Goal: Information Seeking & Learning: Learn about a topic

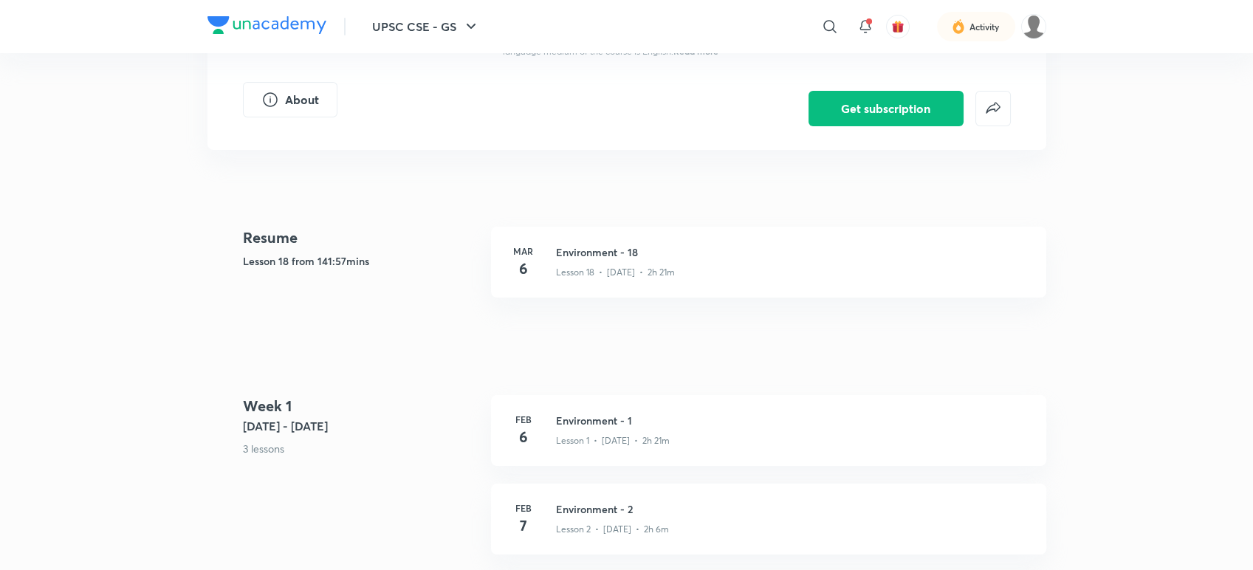
scroll to position [328, 0]
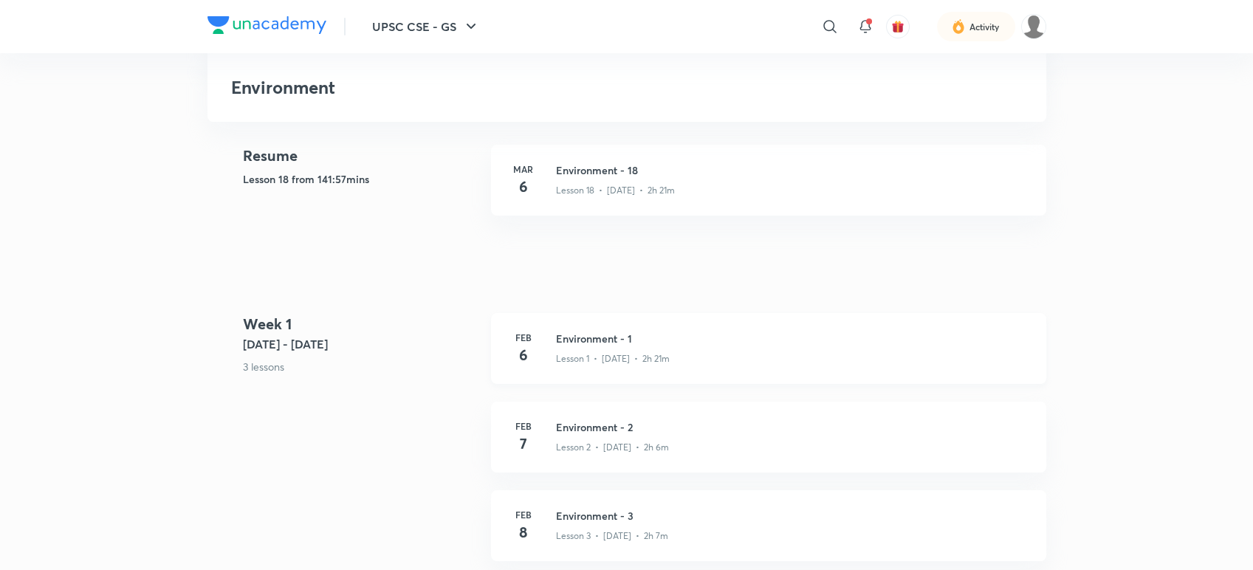
click at [663, 346] on div "Lesson 1 • [DATE] • 2h 21m" at bounding box center [792, 355] width 473 height 19
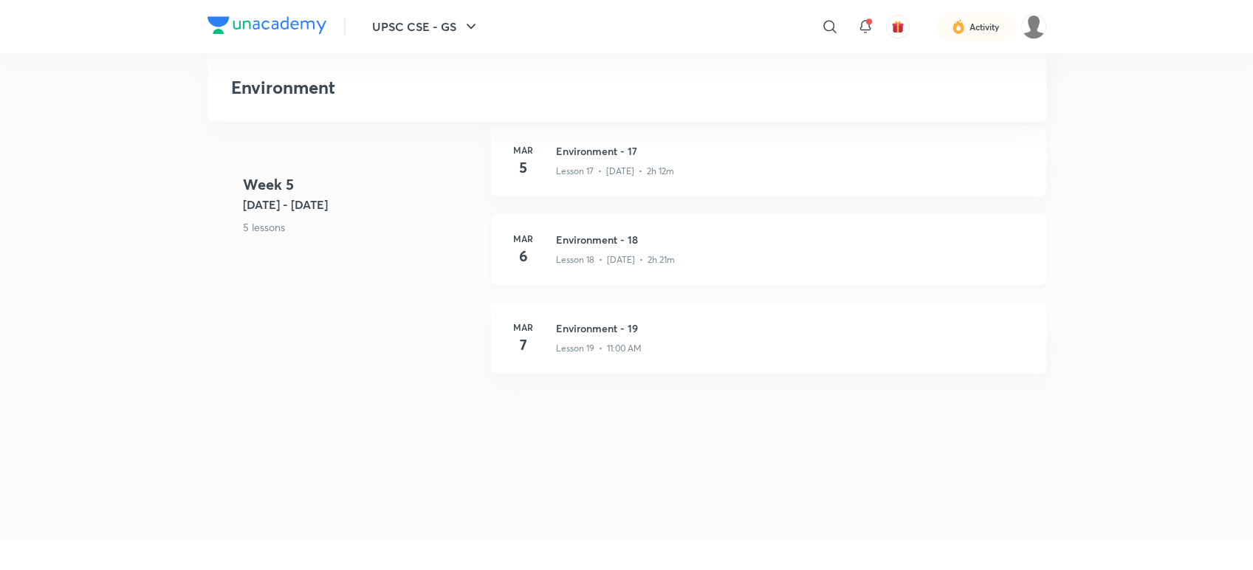
scroll to position [2215, 0]
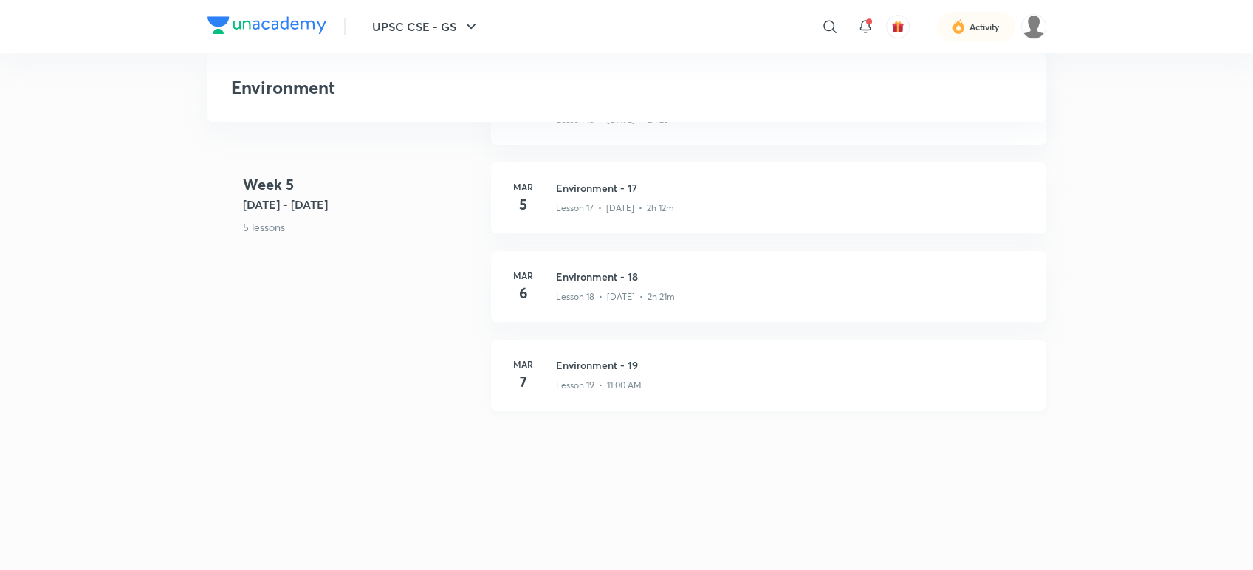
click at [668, 377] on div "Lesson 19 • 11:00 AM" at bounding box center [792, 382] width 473 height 19
click at [558, 278] on h3 "Environment - 18" at bounding box center [792, 277] width 473 height 16
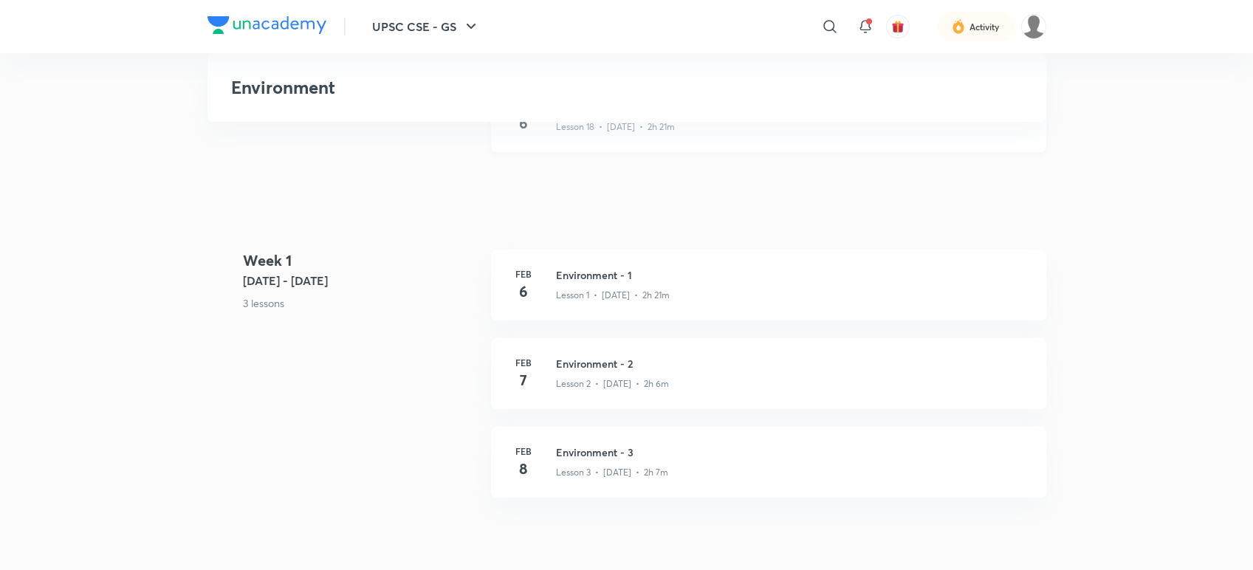
scroll to position [410, 0]
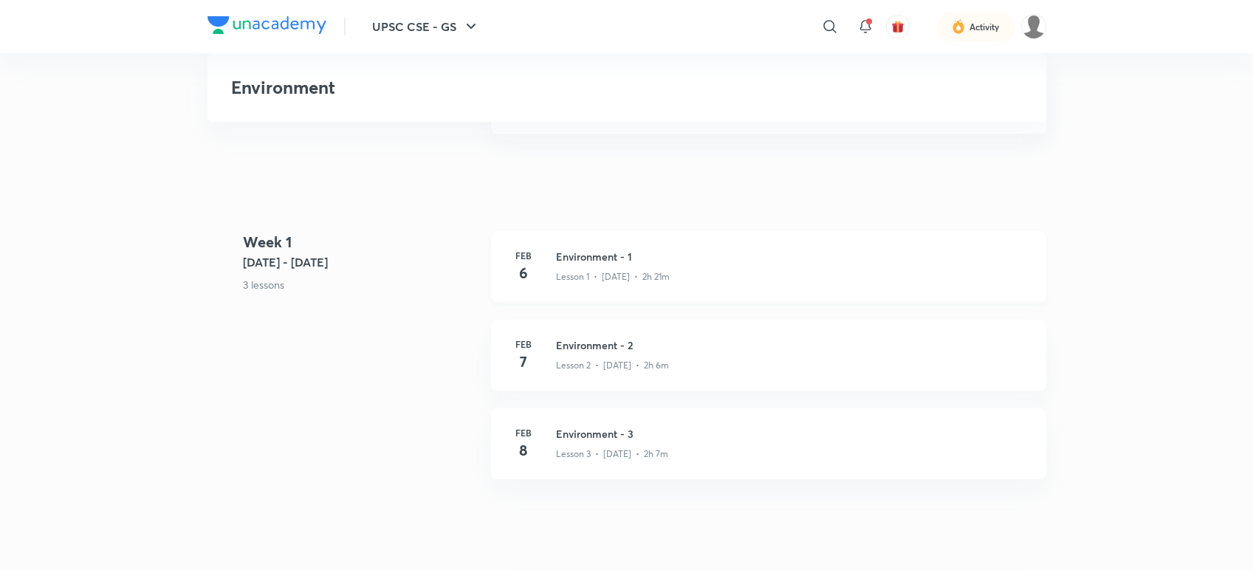
click at [664, 261] on h3 "Environment - 1" at bounding box center [792, 257] width 473 height 16
